Goal: Task Accomplishment & Management: Complete application form

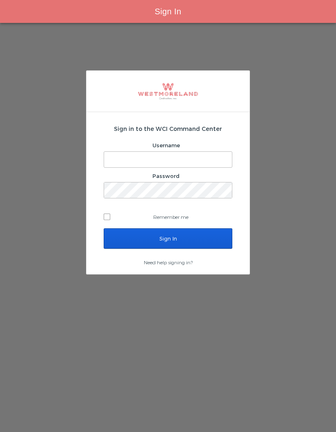
type input "[EMAIL_ADDRESS][PERSON_NAME][DOMAIN_NAME]"
click at [203, 237] on input "Sign In" at bounding box center [168, 238] width 129 height 20
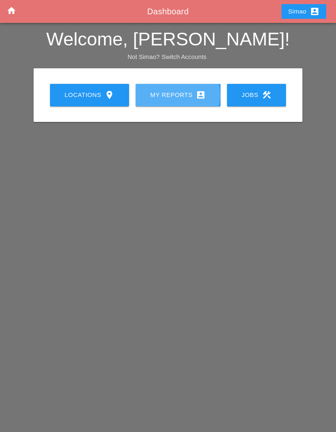
click at [176, 95] on div "My Reports account_box" at bounding box center [178, 95] width 59 height 10
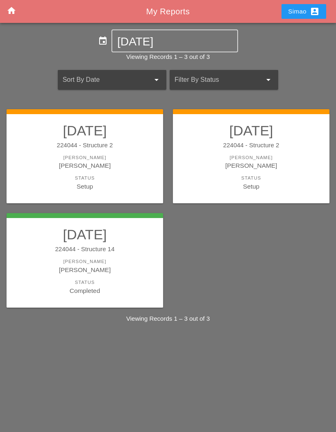
click at [113, 160] on div "[PERSON_NAME]" at bounding box center [85, 157] width 140 height 7
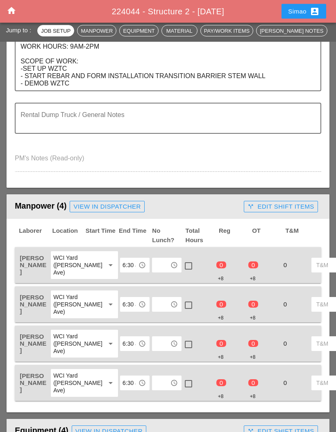
scroll to position [291, 0]
click at [154, 262] on input "text" at bounding box center [160, 265] width 13 height 13
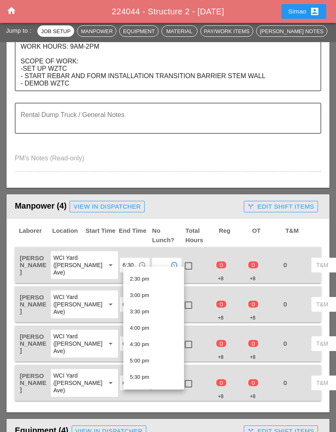
scroll to position [471, 0]
click at [162, 281] on div "2:30 pm" at bounding box center [153, 280] width 47 height 10
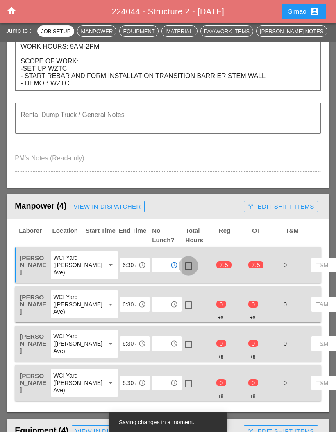
click at [181, 260] on div at bounding box center [188, 266] width 14 height 14
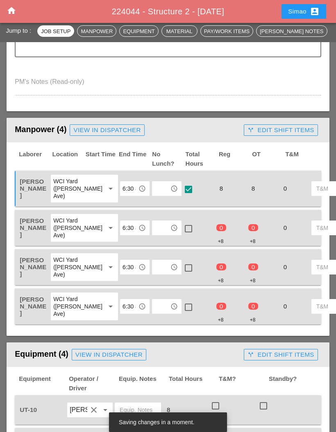
click at [154, 234] on input "text" at bounding box center [160, 227] width 13 height 13
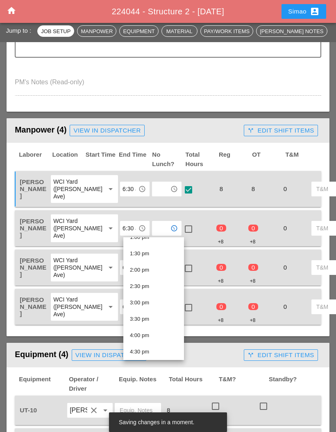
scroll to position [439, 0]
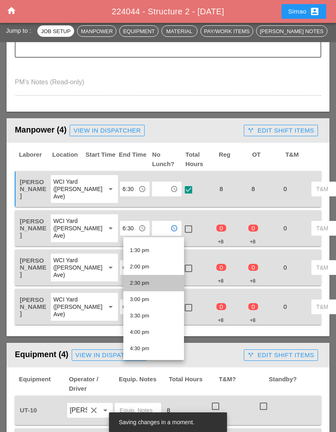
click at [157, 287] on div "2:30 pm" at bounding box center [153, 283] width 47 height 10
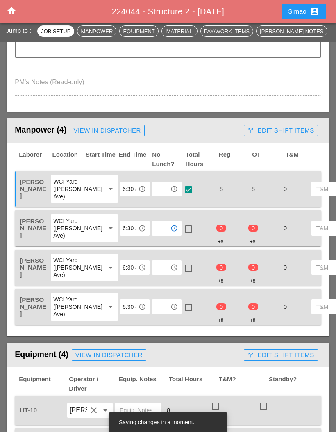
click at [181, 228] on div at bounding box center [188, 229] width 14 height 14
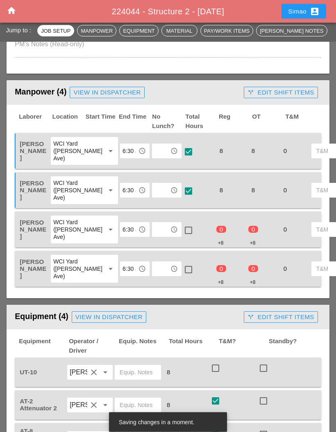
scroll to position [411, 0]
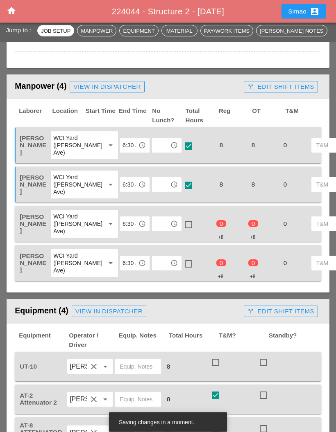
click at [154, 231] on input "text" at bounding box center [160, 224] width 13 height 13
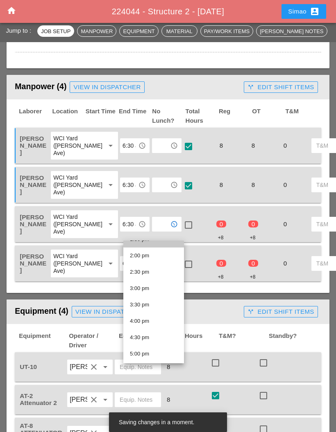
scroll to position [458, 0]
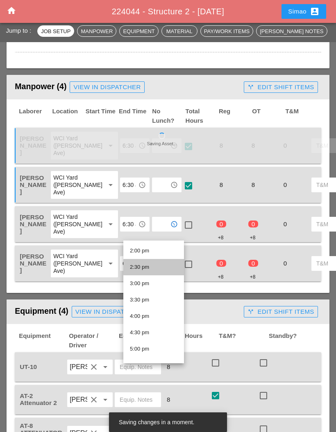
click at [158, 269] on div "2:30 pm" at bounding box center [153, 267] width 47 height 10
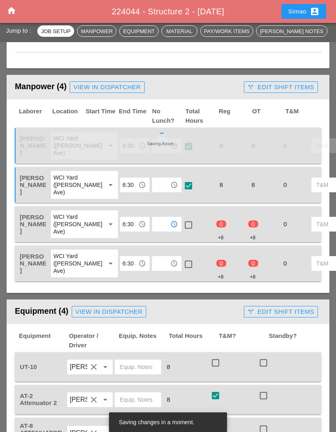
click at [181, 232] on div at bounding box center [188, 225] width 14 height 14
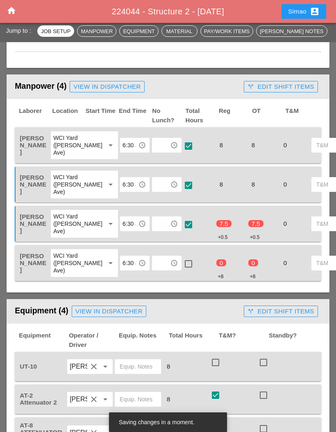
click at [154, 270] on input "text" at bounding box center [160, 263] width 13 height 13
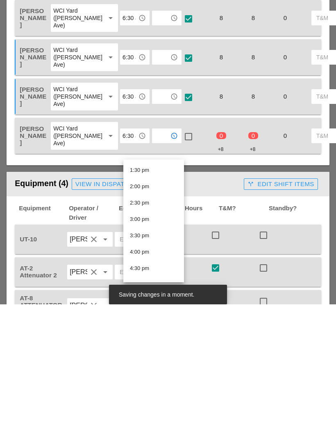
scroll to position [438, 0]
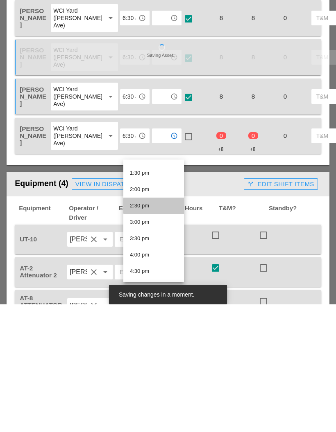
click at [160, 329] on div "2:30 pm" at bounding box center [153, 334] width 47 height 10
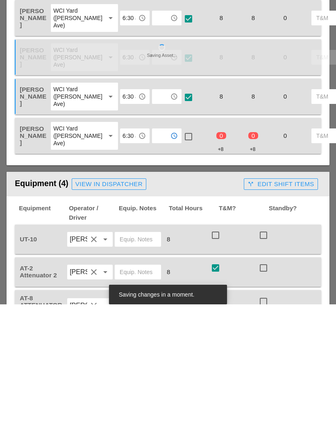
click at [181, 257] on div at bounding box center [188, 264] width 14 height 14
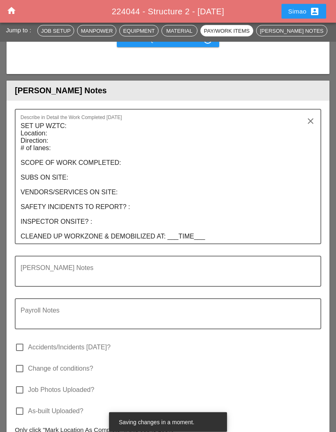
scroll to position [1156, 0]
click at [56, 149] on textarea "SET UP WZTC: Location: Direction: # of lanes: SCOPE OF WORK COMPLETED: SUBS ON …" at bounding box center [164, 182] width 288 height 124
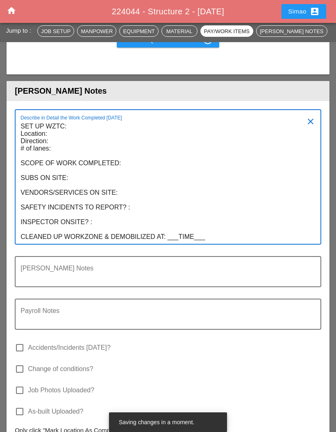
scroll to position [0, 0]
click at [61, 161] on textarea "SET UP WZTC: Location: NORTHBOUND Direction: # of lanes: SCOPE OF WORK COMPLETE…" at bounding box center [164, 182] width 288 height 124
click at [106, 152] on textarea "SET UP WZTC: Location: NORTHBOUND Direction: # of lanes: SCOPE OF WORK COMPLETE…" at bounding box center [164, 182] width 288 height 124
click at [65, 158] on textarea "SET UP WZTC: Location: I-95 Direction: # of lanes: SCOPE OF WORK COMPLETED: SUB…" at bounding box center [164, 182] width 288 height 124
click at [70, 168] on textarea "SET UP WZTC: Location: I-95 Direction: NORTHBOUND # of lanes: SCOPE OF WORK COM…" at bounding box center [164, 182] width 288 height 124
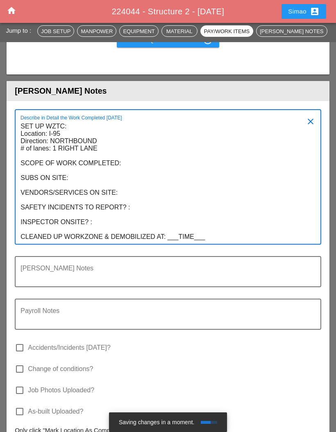
click at [106, 241] on textarea "SET UP WZTC: Location: I-95 Direction: NORTHBOUND # of lanes: 1 RIGHT LANE SCOP…" at bounding box center [164, 182] width 288 height 124
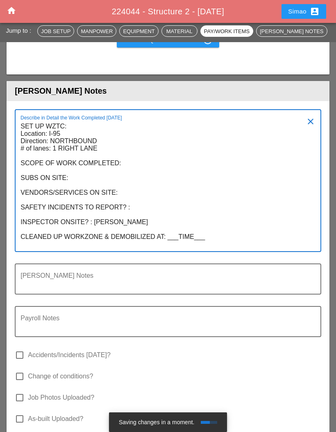
click at [21, 236] on textarea "SET UP WZTC: Location: I-95 Direction: NORTHBOUND # of lanes: 1 RIGHT LANE SCOP…" at bounding box center [164, 185] width 288 height 131
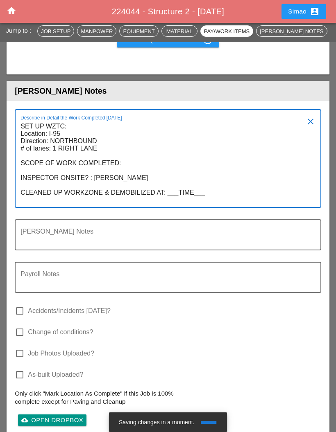
click at [133, 180] on textarea "SET UP WZTC: Location: I-95 Direction: NORTHBOUND # of lanes: 1 RIGHT LANE SCOP…" at bounding box center [164, 163] width 288 height 87
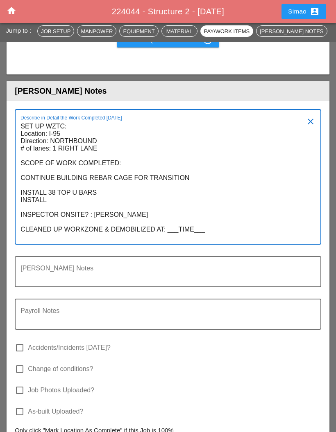
click at [70, 209] on textarea "SET UP WZTC: Location: I-95 Direction: NORTHBOUND # of lanes: 1 RIGHT LANE SCOP…" at bounding box center [164, 182] width 288 height 124
click at [58, 221] on textarea "SET UP WZTC: Location: I-95 Direction: NORTHBOUND # of lanes: 1 RIGHT LANE SCOP…" at bounding box center [164, 182] width 288 height 124
click at [57, 217] on textarea "SET UP WZTC: Location: I-95 Direction: NORTHBOUND # of lanes: 1 RIGHT LANE SCOP…" at bounding box center [164, 182] width 288 height 124
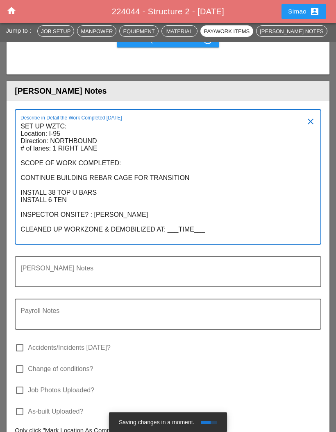
click at [76, 219] on textarea "SET UP WZTC: Location: I-95 Direction: NORTHBOUND # of lanes: 1 RIGHT LANE SCOP…" at bounding box center [164, 182] width 288 height 124
click at [52, 214] on textarea "SET UP WZTC: Location: I-95 Direction: NORTHBOUND # of lanes: 1 RIGHT LANE SCOP…" at bounding box center [164, 182] width 288 height 124
click at [131, 219] on textarea "SET UP WZTC: Location: I-95 Direction: NORTHBOUND # of lanes: 1 RIGHT LANE SCOP…" at bounding box center [164, 182] width 288 height 124
click at [129, 220] on textarea "SET UP WZTC: Location: I-95 Direction: NORTHBOUND # of lanes: 1 RIGHT LANE SCOP…" at bounding box center [164, 182] width 288 height 124
click at [129, 219] on textarea "SET UP WZTC: Location: I-95 Direction: NORTHBOUND # of lanes: 1 RIGHT LANE SCOP…" at bounding box center [164, 182] width 288 height 124
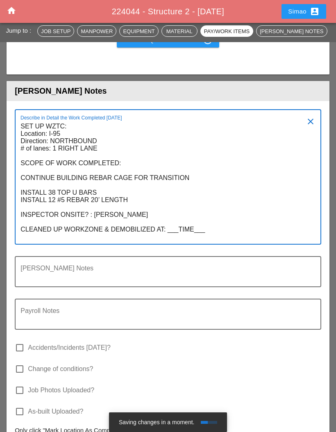
scroll to position [1156, 0]
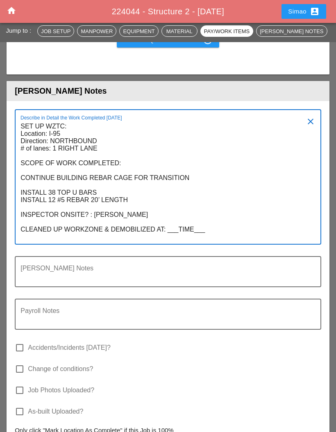
click at [137, 219] on textarea "SET UP WZTC: Location: I-95 Direction: NORTHBOUND # of lanes: 1 RIGHT LANE SCOP…" at bounding box center [164, 182] width 288 height 124
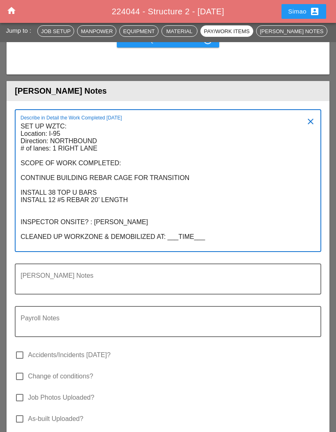
scroll to position [0, 0]
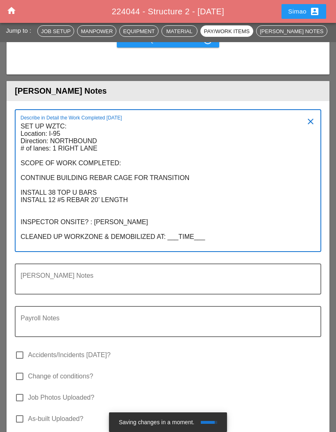
click at [39, 227] on textarea "SET UP WZTC: Location: I-95 Direction: NORTHBOUND # of lanes: 1 RIGHT LANE SCOP…" at bounding box center [164, 185] width 288 height 131
paste textarea "INSTALL 12 #5 REBAR 20’ LENGTH"
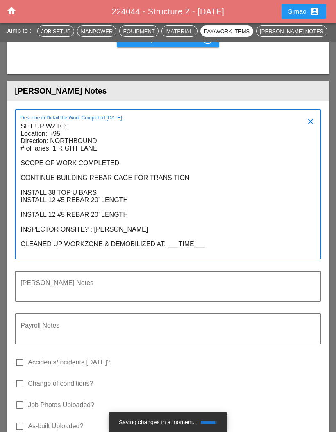
click at [22, 233] on textarea "SET UP WZTC: Location: I-95 Direction: NORTHBOUND # of lanes: 1 RIGHT LANE SCOP…" at bounding box center [164, 189] width 288 height 139
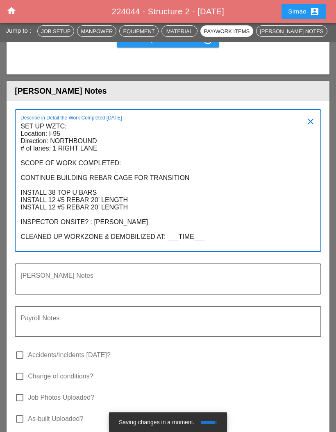
click at [56, 224] on textarea "SET UP WZTC: Location: I-95 Direction: NORTHBOUND # of lanes: 1 RIGHT LANE SCOP…" at bounding box center [164, 185] width 288 height 131
click at [95, 224] on textarea "SET UP WZTC: Location: I-95 Direction: NORTHBOUND # of lanes: 1 RIGHT LANE SCOP…" at bounding box center [164, 185] width 288 height 131
click at [128, 227] on textarea "SET UP WZTC: Location: I-95 Direction: NORTHBOUND # of lanes: 1 RIGHT LANE SCOP…" at bounding box center [164, 185] width 288 height 131
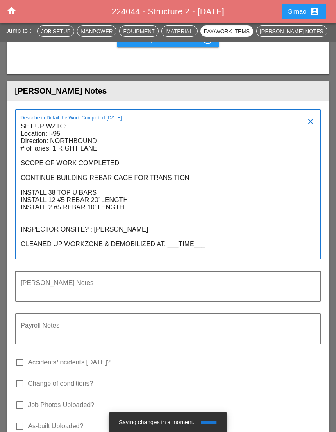
click at [32, 237] on textarea "SET UP WZTC: Location: I-95 Direction: NORTHBOUND # of lanes: 1 RIGHT LANE SCOP…" at bounding box center [164, 189] width 288 height 139
paste textarea "INSTALL 12 #5 REBAR 20’ LENGTH"
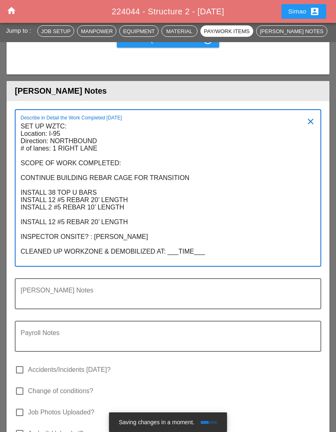
click at [53, 237] on textarea "SET UP WZTC: Location: I-95 Direction: NORTHBOUND # of lanes: 1 RIGHT LANE SCOP…" at bounding box center [164, 193] width 288 height 146
click at [58, 239] on textarea "SET UP WZTC: Location: I-95 Direction: NORTHBOUND # of lanes: 1 RIGHT LANE SCOP…" at bounding box center [164, 193] width 288 height 146
click at [92, 239] on textarea "SET UP WZTC: Location: I-95 Direction: NORTHBOUND # of lanes: 1 RIGHT LANE SCOP…" at bounding box center [164, 193] width 288 height 146
click at [21, 224] on textarea "SET UP WZTC: Location: I-95 Direction: NORTHBOUND # of lanes: 1 RIGHT LANE SCOP…" at bounding box center [164, 193] width 288 height 146
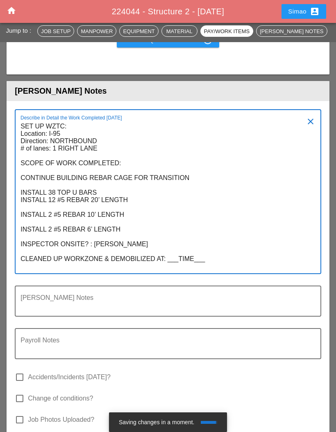
click at [125, 246] on textarea "SET UP WZTC: Location: I-95 Direction: NORTHBOUND # of lanes: 1 RIGHT LANE SCOP…" at bounding box center [164, 197] width 288 height 154
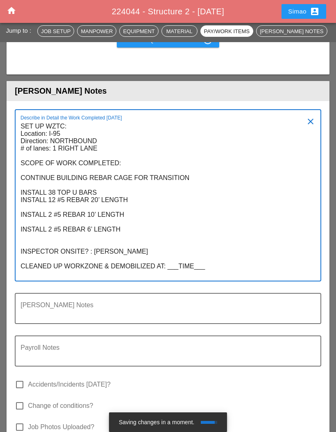
click at [32, 255] on textarea "SET UP WZTC: Location: I-95 Direction: NORTHBOUND # of lanes: 1 RIGHT LANE SCOP…" at bounding box center [164, 200] width 288 height 161
paste textarea "INSTALL 12 #5 REBAR 20’ LENGTH"
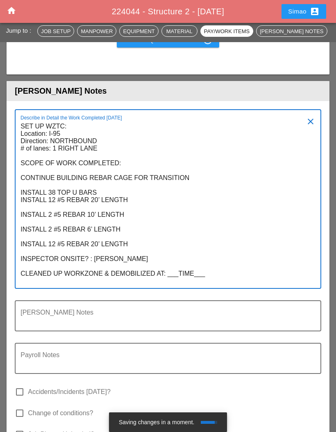
click at [54, 260] on textarea "SET UP WZTC: Location: I-95 Direction: NORTHBOUND # of lanes: 1 RIGHT LANE SCOP…" at bounding box center [164, 204] width 288 height 168
click at [91, 262] on textarea "SET UP WZTC: Location: I-95 Direction: NORTHBOUND # of lanes: 1 RIGHT LANE SCOP…" at bounding box center [164, 204] width 288 height 168
click at [124, 264] on textarea "SET UP WZTC: Location: I-95 Direction: NORTHBOUND # of lanes: 1 RIGHT LANE SCOP…" at bounding box center [164, 204] width 288 height 168
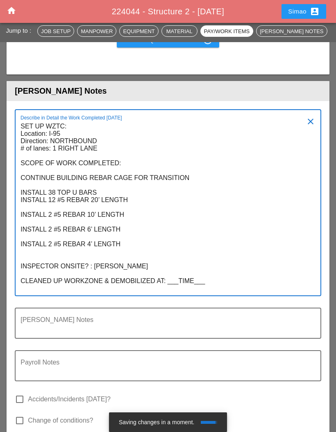
click at [34, 271] on textarea "SET UP WZTC: Location: I-95 Direction: NORTHBOUND # of lanes: 1 RIGHT LANE SCOP…" at bounding box center [164, 208] width 288 height 176
paste textarea "INSTALL 12 #5 REBAR 20’ LENGTH"
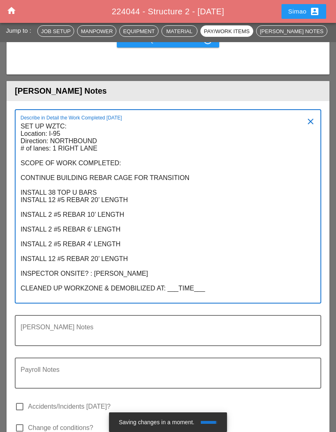
click at [52, 278] on textarea "SET UP WZTC: Location: I-95 Direction: NORTHBOUND # of lanes: 1 RIGHT LANE SCOP…" at bounding box center [164, 211] width 288 height 183
click at [138, 279] on textarea "SET UP WZTC: Location: I-95 Direction: NORTHBOUND # of lanes: 1 RIGHT LANE SCOP…" at bounding box center [164, 211] width 288 height 183
click at [52, 276] on textarea "SET UP WZTC: Location: I-95 Direction: NORTHBOUND # of lanes: 1 RIGHT LANE SCOP…" at bounding box center [164, 211] width 288 height 183
click at [54, 275] on textarea "SET UP WZTC: Location: I-95 Direction: NORTHBOUND # of lanes: 1 RIGHT LANE SCOP…" at bounding box center [164, 211] width 288 height 183
click at [60, 275] on textarea "SET UP WZTC: Location: I-95 Direction: NORTHBOUND # of lanes: 1 RIGHT LANE SCOP…" at bounding box center [164, 211] width 288 height 183
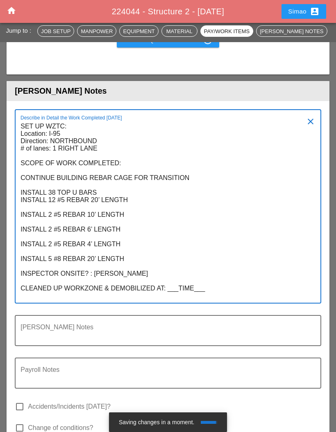
click at [92, 278] on textarea "SET UP WZTC: Location: I-95 Direction: NORTHBOUND # of lanes: 1 RIGHT LANE SCOP…" at bounding box center [164, 211] width 288 height 183
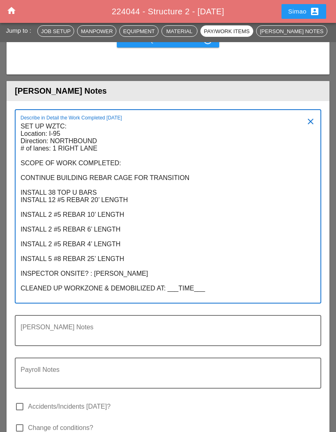
click at [129, 235] on textarea "SET UP WZTC: Location: I-95 Direction: NORTHBOUND # of lanes: 1 RIGHT LANE SCOP…" at bounding box center [164, 211] width 288 height 183
click at [21, 225] on textarea "SET UP WZTC: Location: I-95 Direction: NORTHBOUND # of lanes: 1 RIGHT LANE SCOP…" at bounding box center [164, 211] width 288 height 183
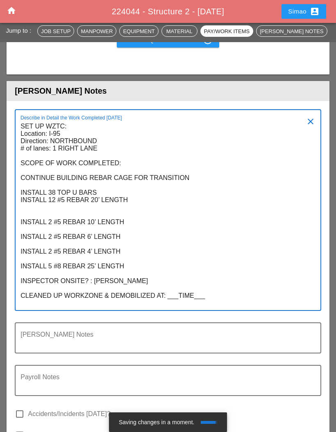
click at [32, 230] on textarea "SET UP WZTC: Location: I-95 Direction: NORTHBOUND # of lanes: 1 RIGHT LANE SCOP…" at bounding box center [164, 215] width 288 height 190
paste textarea "INSTALL 12 #5 REBAR 20’ LENGTH"
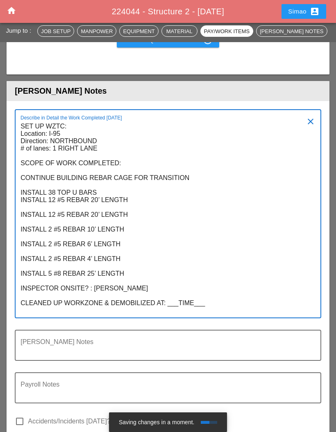
click at [54, 230] on textarea "SET UP WZTC: Location: I-95 Direction: NORTHBOUND # of lanes: 1 RIGHT LANE SCOP…" at bounding box center [164, 219] width 288 height 198
click at [90, 230] on textarea "SET UP WZTC: Location: I-95 Direction: NORTHBOUND # of lanes: 1 RIGHT LANE SCOP…" at bounding box center [164, 219] width 288 height 198
click at [131, 235] on textarea "SET UP WZTC: Location: I-95 Direction: NORTHBOUND # of lanes: 1 RIGHT LANE SCOP…" at bounding box center [164, 219] width 288 height 198
click at [23, 219] on textarea "SET UP WZTC: Location: I-95 Direction: NORTHBOUND # of lanes: 1 RIGHT LANE SCOP…" at bounding box center [164, 219] width 288 height 198
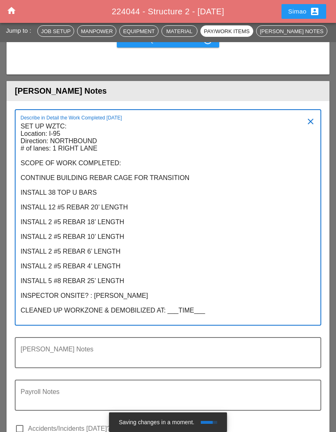
click at [128, 244] on textarea "SET UP WZTC: Location: I-95 Direction: NORTHBOUND # of lanes: 1 RIGHT LANE SCOP…" at bounding box center [164, 222] width 288 height 205
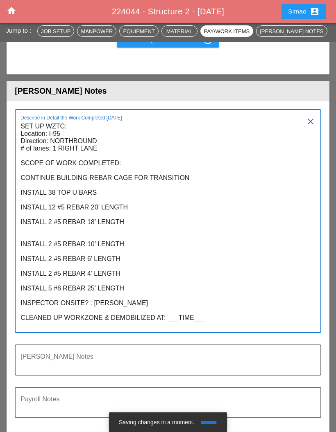
click at [30, 251] on textarea "SET UP WZTC: Location: I-95 Direction: NORTHBOUND # of lanes: 1 RIGHT LANE SCOP…" at bounding box center [164, 226] width 288 height 212
paste textarea "INSTALL 12 #5 REBAR 20’ LENGTH"
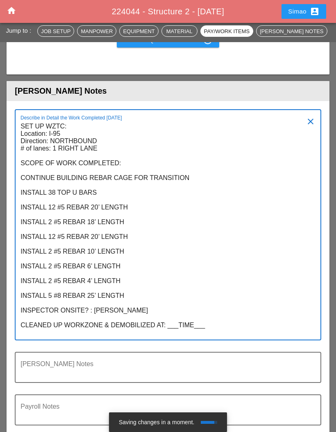
click at [56, 253] on textarea "SET UP WZTC: Location: I-95 Direction: NORTHBOUND # of lanes: 1 RIGHT LANE SCOP…" at bounding box center [164, 230] width 288 height 220
click at [90, 254] on textarea "SET UP WZTC: Location: I-95 Direction: NORTHBOUND # of lanes: 1 RIGHT LANE SCOP…" at bounding box center [164, 230] width 288 height 220
click at [93, 240] on textarea "SET UP WZTC: Location: I-95 Direction: NORTHBOUND # of lanes: 1 RIGHT LANE SCOP…" at bounding box center [164, 230] width 288 height 220
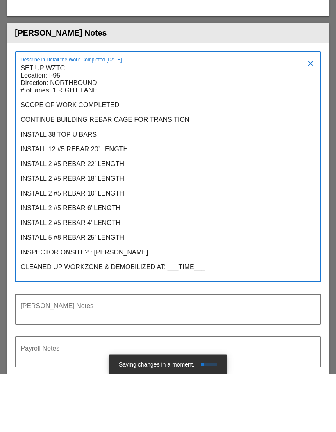
click at [134, 183] on textarea "SET UP WZTC: Location: I-95 Direction: NORTHBOUND # of lanes: 1 RIGHT LANE SCOP…" at bounding box center [164, 230] width 288 height 220
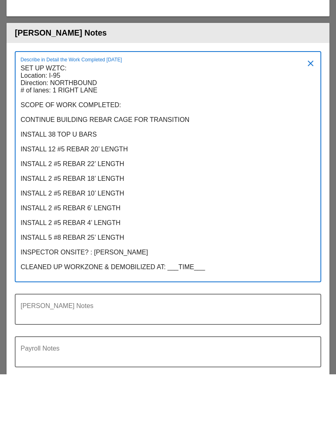
click at [212, 294] on textarea "SET UP WZTC: Location: I-95 Direction: NORTHBOUND # of lanes: 1 RIGHT LANE SCOP…" at bounding box center [164, 230] width 288 height 220
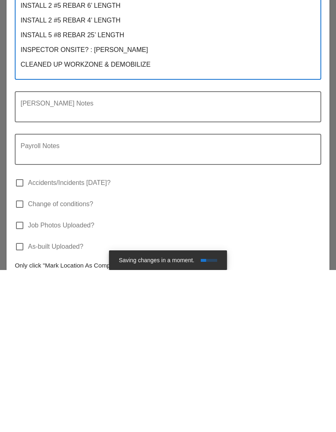
scroll to position [1280, 0]
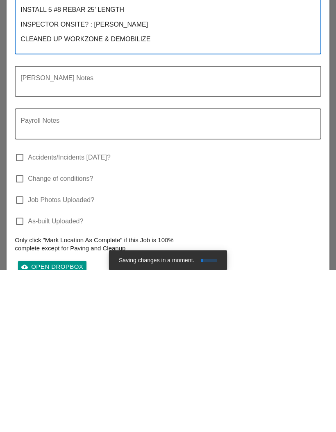
type textarea "SET UP WZTC: Location: I-95 Direction: NORTHBOUND # of lanes: 1 RIGHT LANE SCOP…"
click at [71, 424] on div "cloud_upload Open Dropbox" at bounding box center [52, 428] width 62 height 9
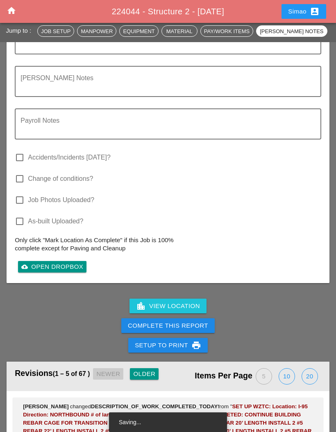
scroll to position [1475, 0]
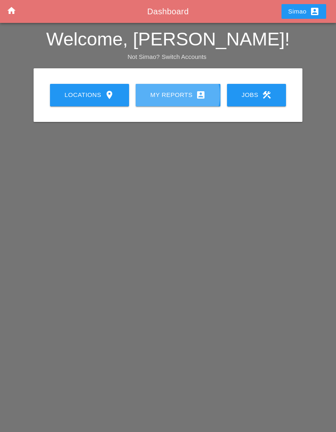
click at [178, 96] on div "My Reports account_box" at bounding box center [178, 95] width 59 height 10
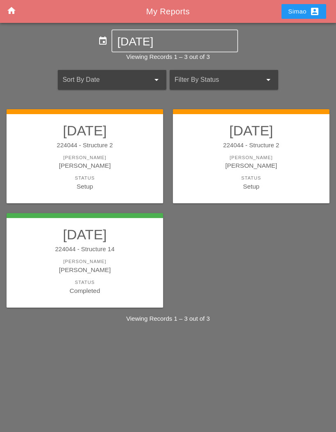
click at [135, 172] on link "08/11/2025 224044 - Structure 2 Foreman Simao Pinheiro Status Setup" at bounding box center [85, 156] width 140 height 69
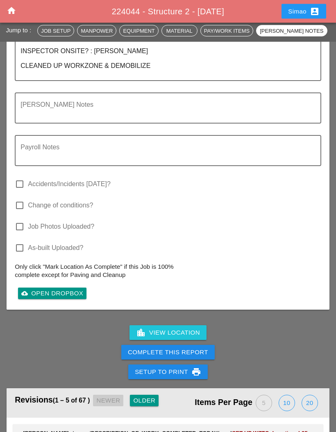
scroll to position [1416, 0]
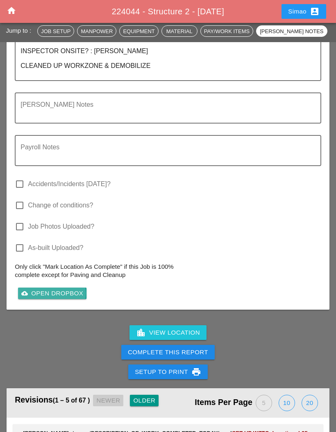
click at [75, 298] on div "cloud_upload Open Dropbox" at bounding box center [52, 293] width 62 height 9
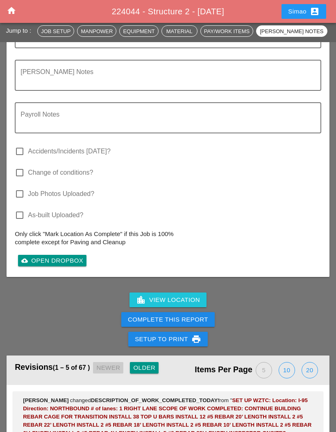
click at [18, 201] on div at bounding box center [20, 194] width 14 height 14
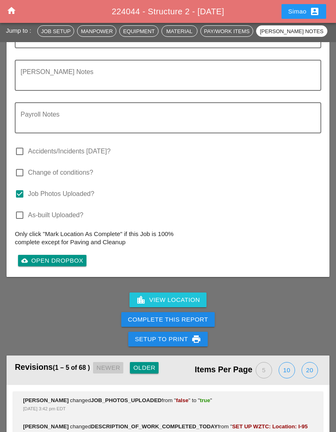
click at [201, 325] on div "Complete This Report" at bounding box center [168, 319] width 80 height 9
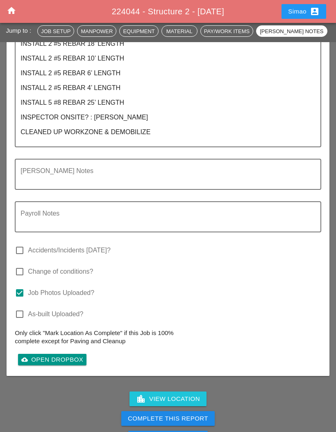
scroll to position [1370, 0]
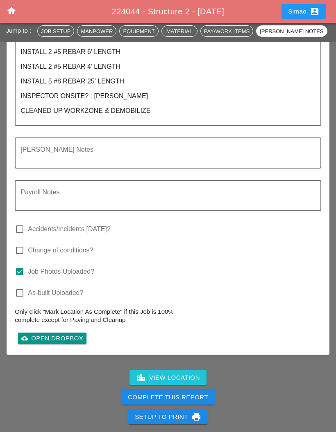
click at [200, 402] on div "Complete This Report" at bounding box center [168, 397] width 80 height 9
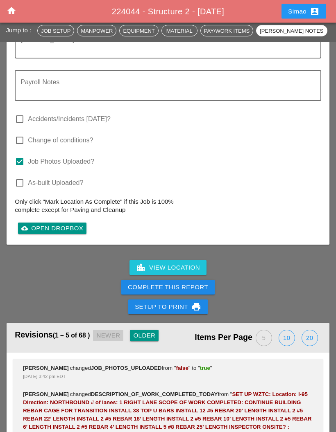
scroll to position [1480, 0]
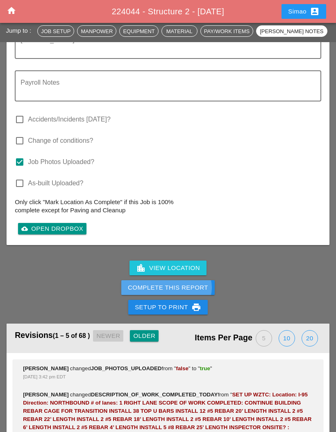
click at [202, 295] on button "Complete This Report" at bounding box center [167, 287] width 93 height 15
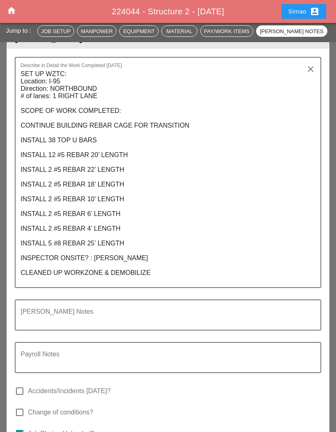
scroll to position [1208, 0]
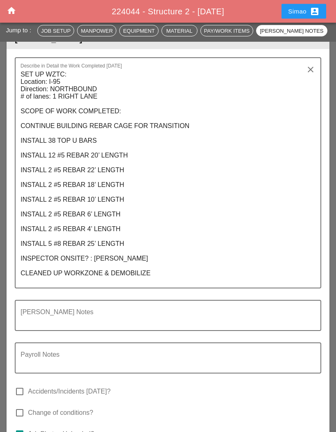
click at [75, 156] on textarea "SET UP WZTC: Location: I-95 Direction: NORTHBOUND # of lanes: 1 RIGHT LANE SCOP…" at bounding box center [164, 178] width 288 height 220
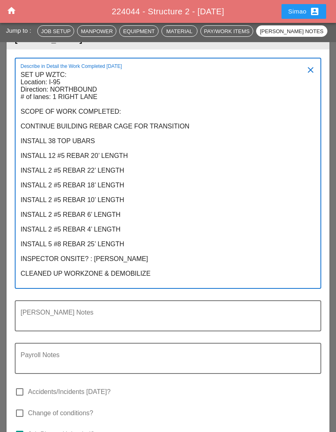
scroll to position [0, 0]
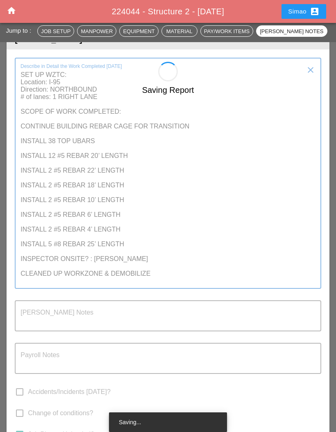
type textarea "SET UP WZTC: Location: I-95 Direction: NORTHBOUND # of lanes: 1 RIGHT LANE SCOP…"
click at [219, 203] on div "Saving Report" at bounding box center [168, 296] width 323 height 468
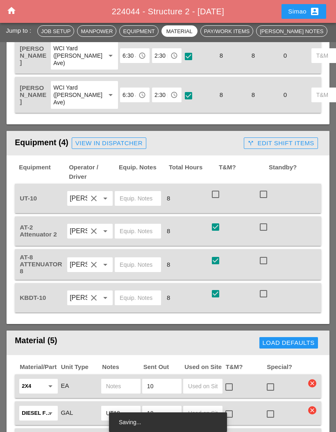
scroll to position [566, 0]
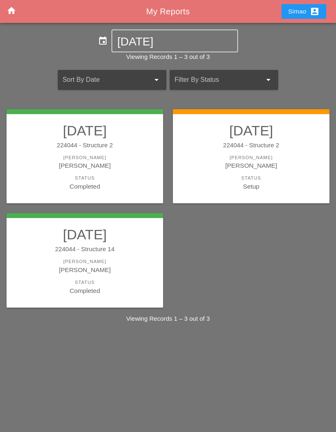
click at [112, 156] on div "[PERSON_NAME]" at bounding box center [85, 157] width 140 height 7
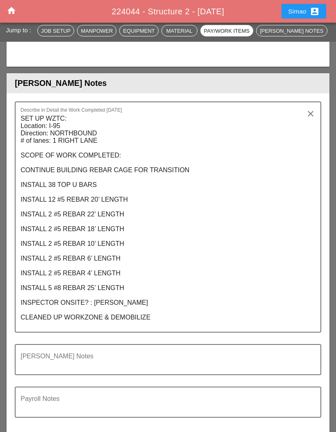
scroll to position [1164, 0]
click at [76, 203] on textarea "SET UP WZTC: Location: I-95 Direction: NORTHBOUND # of lanes: 1 RIGHT LANE SCOP…" at bounding box center [164, 222] width 288 height 220
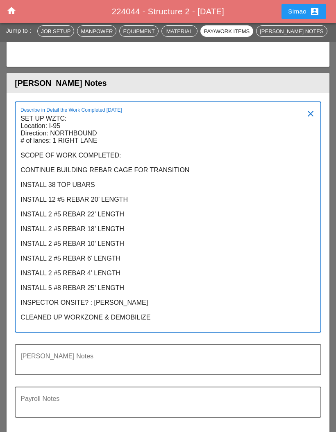
scroll to position [0, 0]
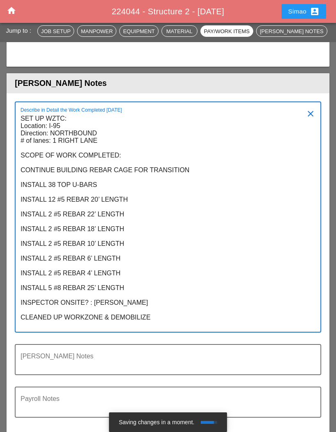
click at [141, 218] on textarea "SET UP WZTC: Location: I-95 Direction: NORTHBOUND # of lanes: 1 RIGHT LANE SCOP…" at bounding box center [164, 222] width 288 height 220
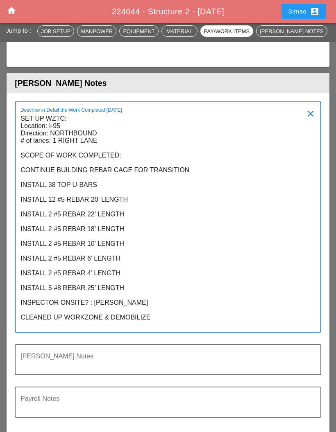
click at [140, 219] on textarea "SET UP WZTC: Location: I-95 Direction: NORTHBOUND # of lanes: 1 RIGHT LANE SCOP…" at bounding box center [164, 222] width 288 height 220
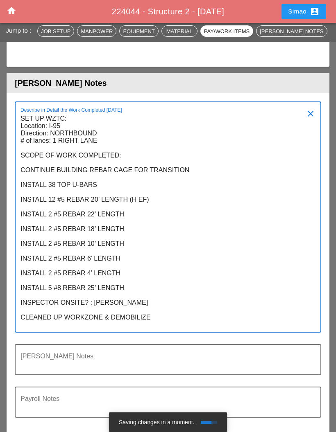
click at [148, 220] on textarea "SET UP WZTC: Location: I-95 Direction: NORTHBOUND # of lanes: 1 RIGHT LANE SCOP…" at bounding box center [164, 222] width 288 height 220
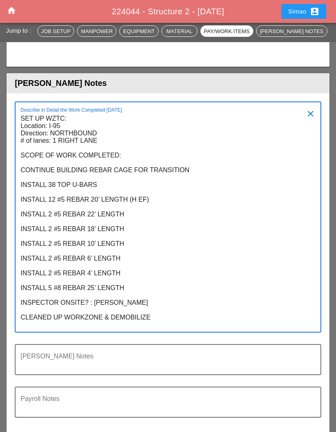
click at [140, 234] on textarea "SET UP WZTC: Location: I-95 Direction: NORTHBOUND # of lanes: 1 RIGHT LANE SCOP…" at bounding box center [164, 222] width 288 height 220
click at [134, 235] on textarea "SET UP WZTC: Location: I-95 Direction: NORTHBOUND # of lanes: 1 RIGHT LANE SCOP…" at bounding box center [164, 222] width 288 height 220
paste textarea "(H EF)"
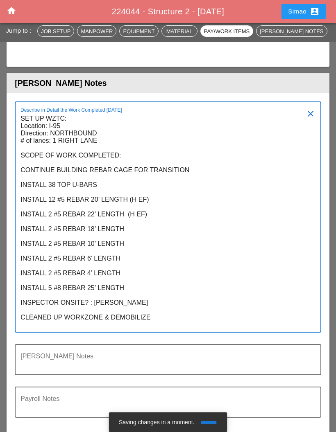
click at [133, 246] on textarea "SET UP WZTC: Location: I-95 Direction: NORTHBOUND # of lanes: 1 RIGHT LANE SCOP…" at bounding box center [164, 222] width 288 height 220
paste textarea "(H EF)"
click at [133, 260] on textarea "SET UP WZTC: Location: I-95 Direction: NORTHBOUND # of lanes: 1 RIGHT LANE SCOP…" at bounding box center [164, 222] width 288 height 220
paste textarea "(H EF)"
click at [131, 279] on textarea "SET UP WZTC: Location: I-95 Direction: NORTHBOUND # of lanes: 1 RIGHT LANE SCOP…" at bounding box center [164, 222] width 288 height 220
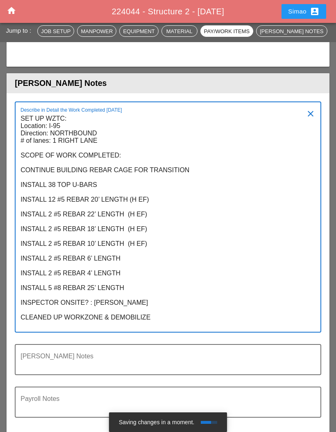
click at [128, 275] on textarea "SET UP WZTC: Location: I-95 Direction: NORTHBOUND # of lanes: 1 RIGHT LANE SCOP…" at bounding box center [164, 222] width 288 height 220
paste textarea "(H EF)"
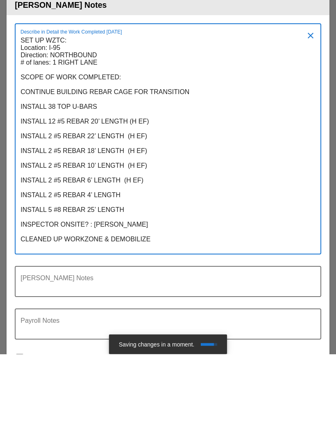
click at [128, 214] on textarea "SET UP WZTC: Location: I-95 Direction: NORTHBOUND # of lanes: 1 RIGHT LANE SCOP…" at bounding box center [164, 222] width 288 height 220
paste textarea "(H EF)"
click at [135, 229] on textarea "SET UP WZTC: Location: I-95 Direction: NORTHBOUND # of lanes: 1 RIGHT LANE SCOP…" at bounding box center [164, 222] width 288 height 220
paste textarea "(H EF)"
type textarea "SET UP WZTC: Location: I-95 Direction: NORTHBOUND # of lanes: 1 RIGHT LANE SCOP…"
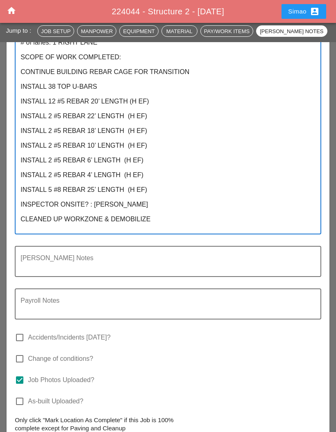
scroll to position [1260, 0]
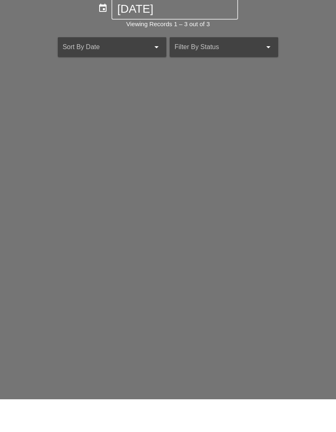
scroll to position [33, 0]
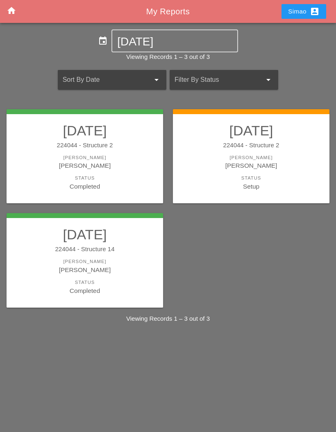
click at [257, 154] on div "[PERSON_NAME]" at bounding box center [251, 157] width 140 height 7
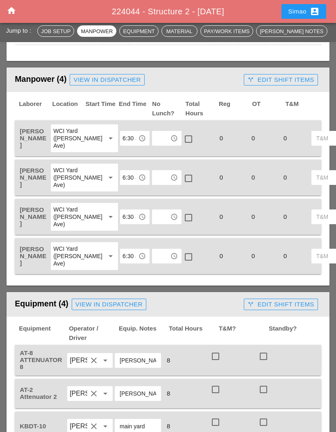
scroll to position [411, 0]
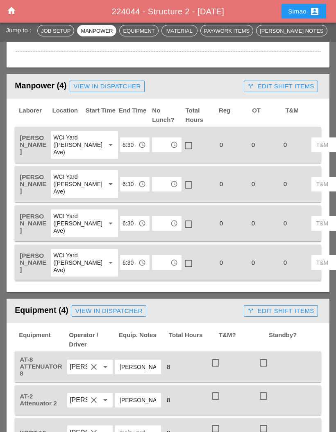
click at [154, 139] on input "text" at bounding box center [160, 145] width 13 height 13
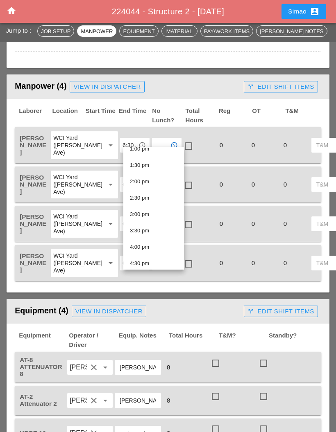
scroll to position [434, 0]
click at [158, 199] on div "2:30 pm" at bounding box center [153, 198] width 47 height 10
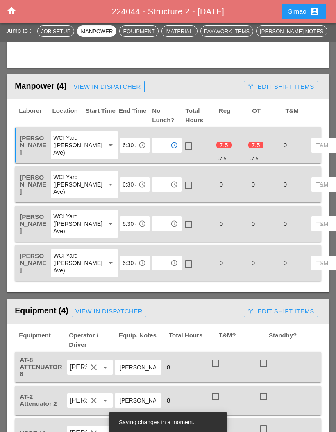
click at [181, 141] on div at bounding box center [188, 146] width 14 height 14
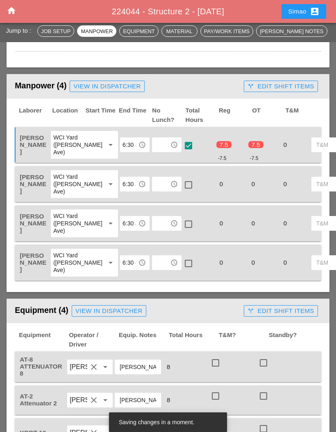
click at [154, 184] on input "text" at bounding box center [160, 184] width 13 height 13
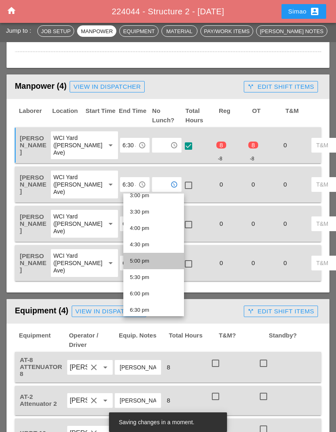
scroll to position [479, 0]
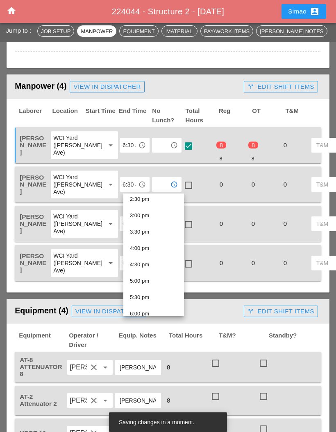
click at [159, 202] on div "2:30 pm" at bounding box center [153, 199] width 47 height 10
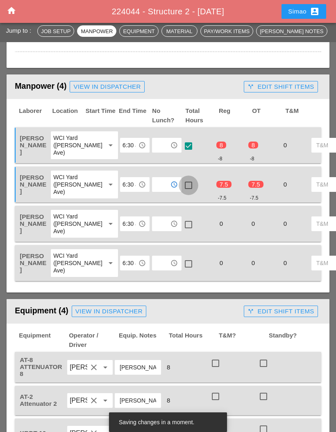
click at [181, 187] on div at bounding box center [188, 185] width 14 height 14
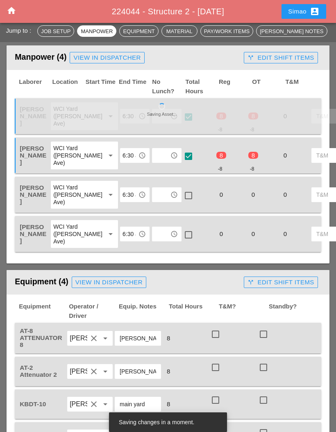
click at [154, 199] on input "text" at bounding box center [160, 194] width 13 height 13
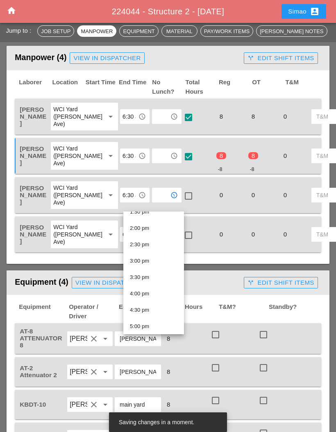
scroll to position [451, 0]
click at [159, 245] on div "2:30 pm" at bounding box center [153, 246] width 47 height 10
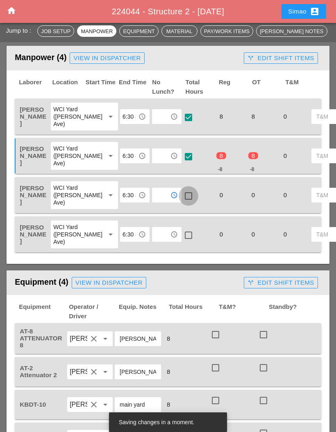
click at [181, 203] on div at bounding box center [188, 196] width 14 height 14
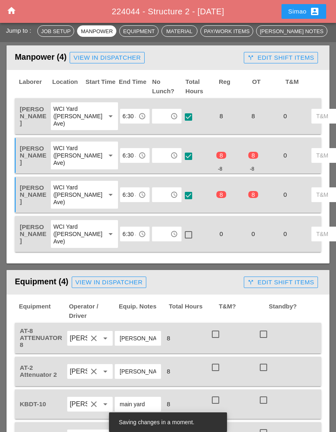
click at [154, 241] on input "text" at bounding box center [160, 234] width 13 height 13
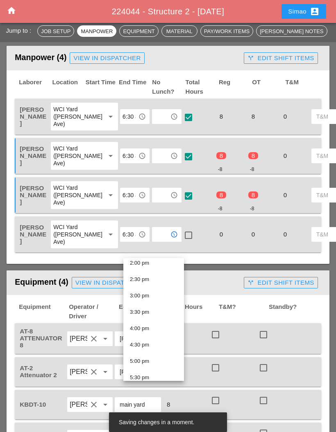
scroll to position [463, 0]
click at [167, 281] on div "2:30 pm" at bounding box center [153, 280] width 47 height 10
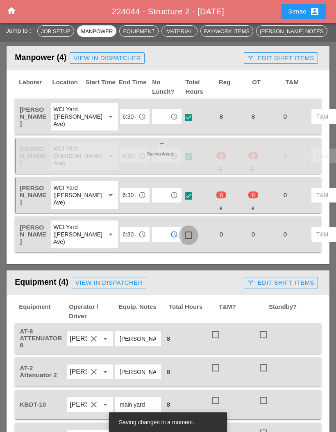
click at [181, 242] on div at bounding box center [188, 235] width 14 height 14
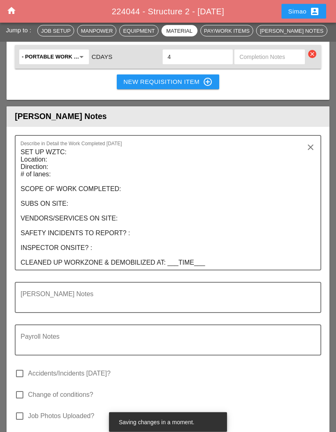
scroll to position [1122, 0]
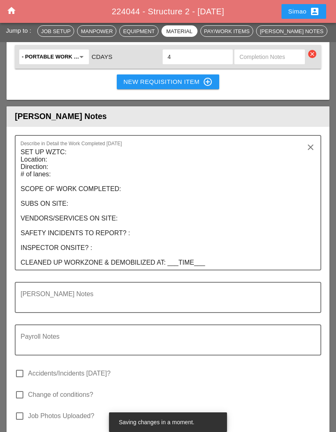
click at [56, 179] on textarea "SET UP WZTC: Location: Direction: # of lanes: SCOPE OF WORK COMPLETED: SUBS ON …" at bounding box center [164, 208] width 288 height 124
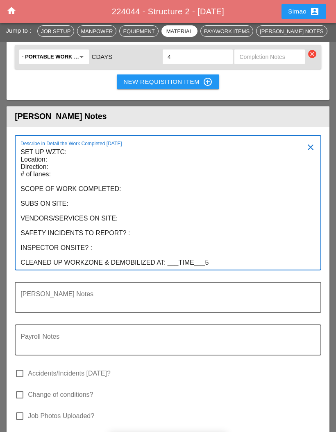
scroll to position [0, 0]
click at [60, 180] on textarea "SET UP WZTC: Location: Direction: # of lanes: SCOPE OF WORK COMPLETED: SUBS ON …" at bounding box center [164, 208] width 288 height 124
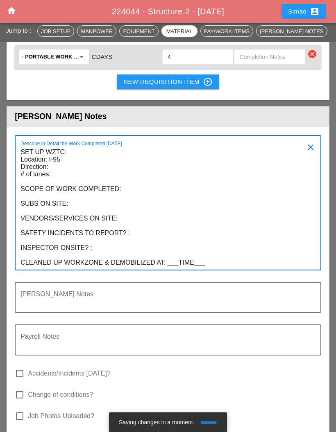
click at [56, 186] on textarea "SET UP WZTC: Location: I-95 Direction: # of lanes: SCOPE OF WORK COMPLETED: SUB…" at bounding box center [164, 208] width 288 height 124
click at [62, 184] on textarea "SET UP WZTC: Location:I-95 Direction: # of lanes: SCOPE OF WORK COMPLETED: SUBS…" at bounding box center [164, 208] width 288 height 124
click at [67, 198] on textarea "SET UP WZTC: Location:I-95 Direction:NORTHBOUND # of lanes: SCOPE OF WORK COMPL…" at bounding box center [164, 208] width 288 height 124
click at [69, 192] on textarea "SET UP WZTC: Location:I-95 Direction:NORTHBOUND # of lanes: SCOPE OF WORK COMPL…" at bounding box center [164, 208] width 288 height 124
click at [102, 266] on textarea "SET UP WZTC: Location:I-95 Direction:NORTHBOUND # of lanes: 1 RIGHT LANE SCOPE …" at bounding box center [164, 208] width 288 height 124
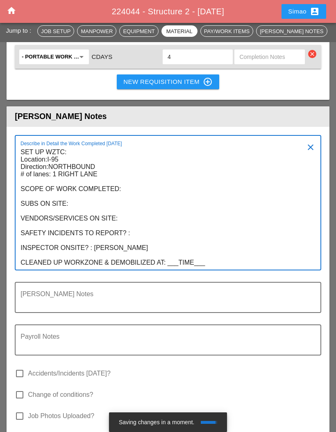
click at [198, 270] on textarea "SET UP WZTC: Location:I-95 Direction:NORTHBOUND # of lanes: 1 RIGHT LANE SCOPE …" at bounding box center [164, 208] width 288 height 124
click at [22, 265] on textarea "SET UP WZTC: Location:I-95 Direction:NORTHBOUND # of lanes: 1 RIGHT LANE SCOPE …" at bounding box center [164, 208] width 288 height 124
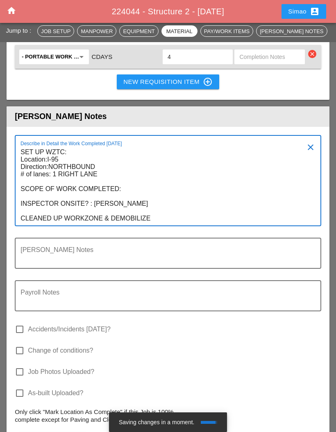
click at [126, 208] on textarea "SET UP WZTC: Location:I-95 Direction:NORTHBOUND # of lanes: 1 RIGHT LANE SCOPE …" at bounding box center [164, 186] width 288 height 80
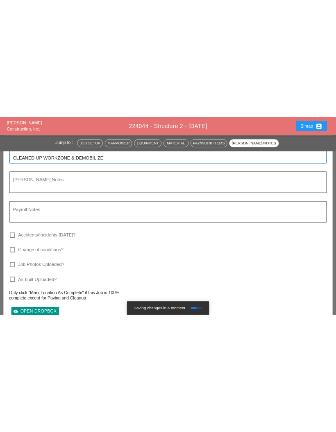
scroll to position [1337, 0]
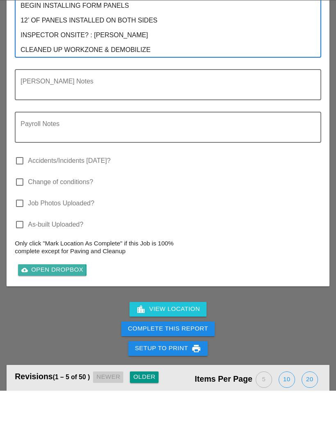
type textarea "SET UP WZTC: Location:I-95 Direction:NORTHBOUND # of lanes: 1 RIGHT LANE SCOPE …"
click at [59, 307] on div "cloud_upload Open Dropbox" at bounding box center [52, 311] width 62 height 9
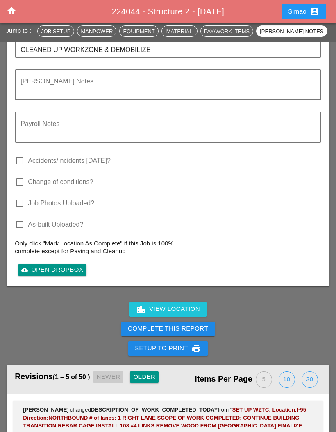
scroll to position [1411, 0]
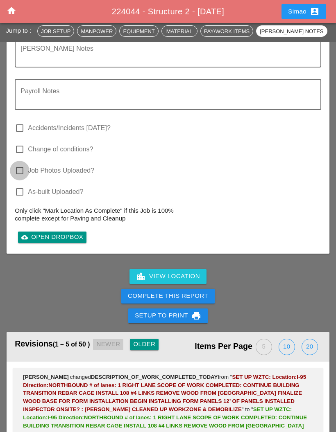
click at [26, 178] on div at bounding box center [20, 171] width 14 height 14
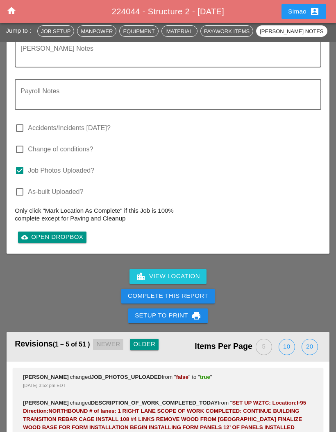
click at [187, 301] on div "Complete This Report" at bounding box center [168, 295] width 80 height 9
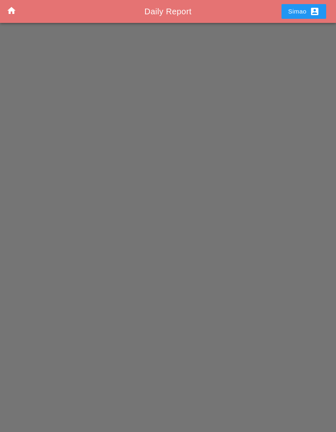
scroll to position [33, 0]
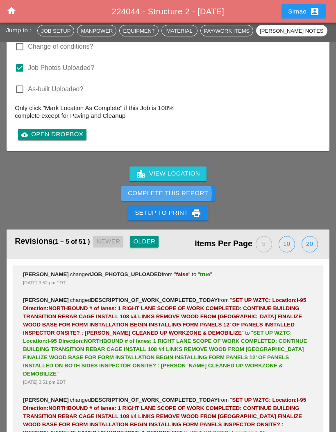
click at [196, 199] on div "Complete This Report" at bounding box center [168, 193] width 80 height 9
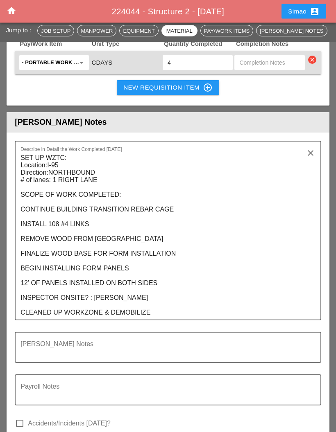
scroll to position [1116, 0]
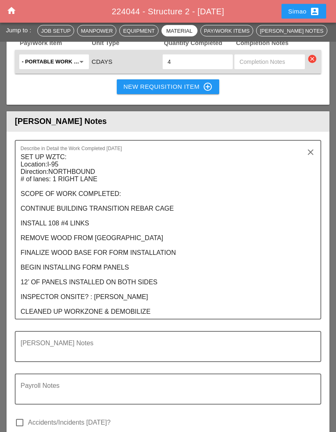
click at [127, 271] on textarea "SET UP WZTC: Location:I-95 Direction:NORTHBOUND # of lanes: 1 RIGHT LANE SCOPE …" at bounding box center [164, 235] width 288 height 168
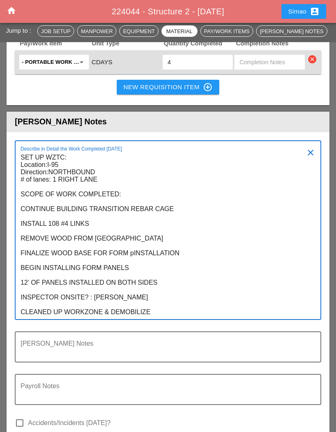
scroll to position [0, 0]
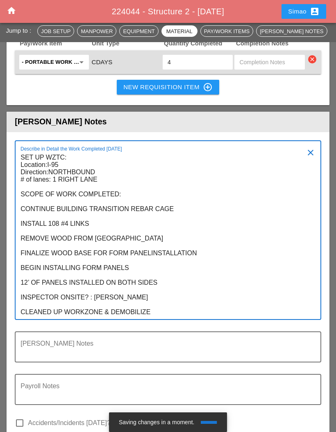
type textarea "SET UP WZTC: Location:I-95 Direction:NORTHBOUND # of lanes: 1 RIGHT LANE SCOPE …"
click at [280, 263] on textarea "SET UP WZTC: Location:I-95 Direction:NORTHBOUND # of lanes: 1 RIGHT LANE SCOPE …" at bounding box center [164, 235] width 288 height 168
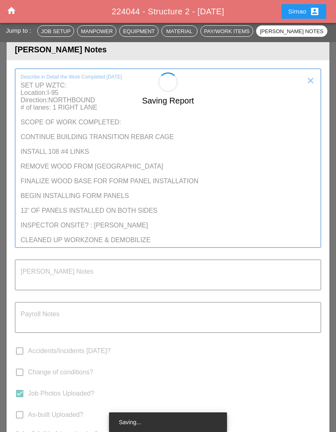
scroll to position [1188, 0]
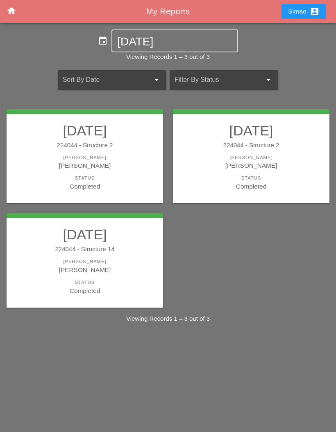
click at [233, 161] on div "[PERSON_NAME]" at bounding box center [251, 165] width 140 height 9
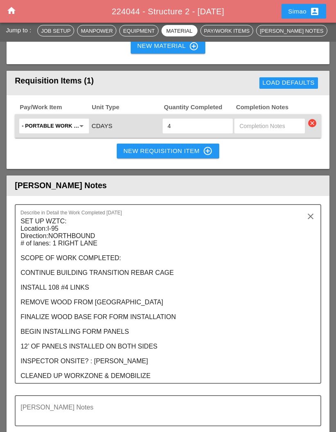
scroll to position [1054, 0]
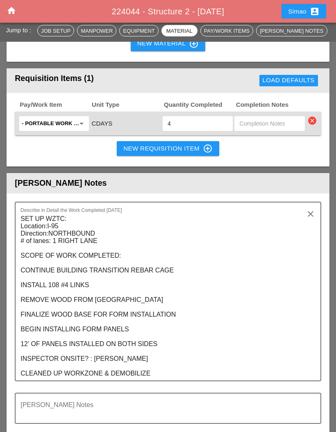
click at [129, 331] on textarea "SET UP WZTC: Location:I-95 Direction:NORTHBOUND # of lanes: 1 RIGHT LANE SCOPE …" at bounding box center [164, 297] width 288 height 168
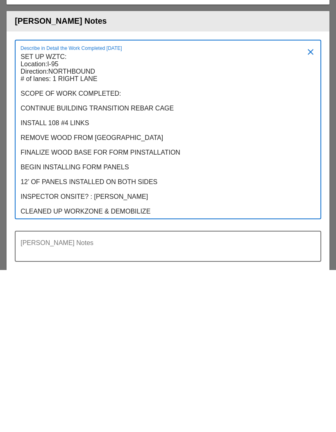
scroll to position [0, 0]
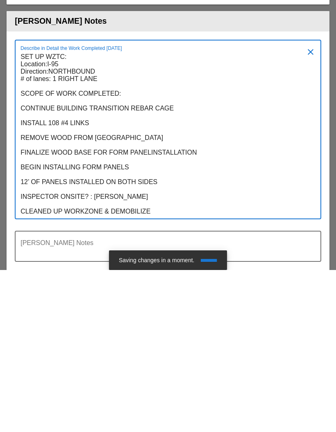
type textarea "SET UP WZTC: Location:I-95 Direction:NORTHBOUND # of lanes: 1 RIGHT LANE SCOPE …"
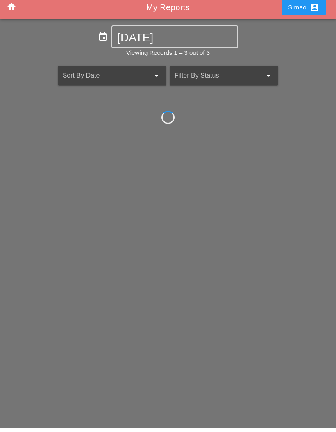
scroll to position [33, 0]
